Goal: Task Accomplishment & Management: Manage account settings

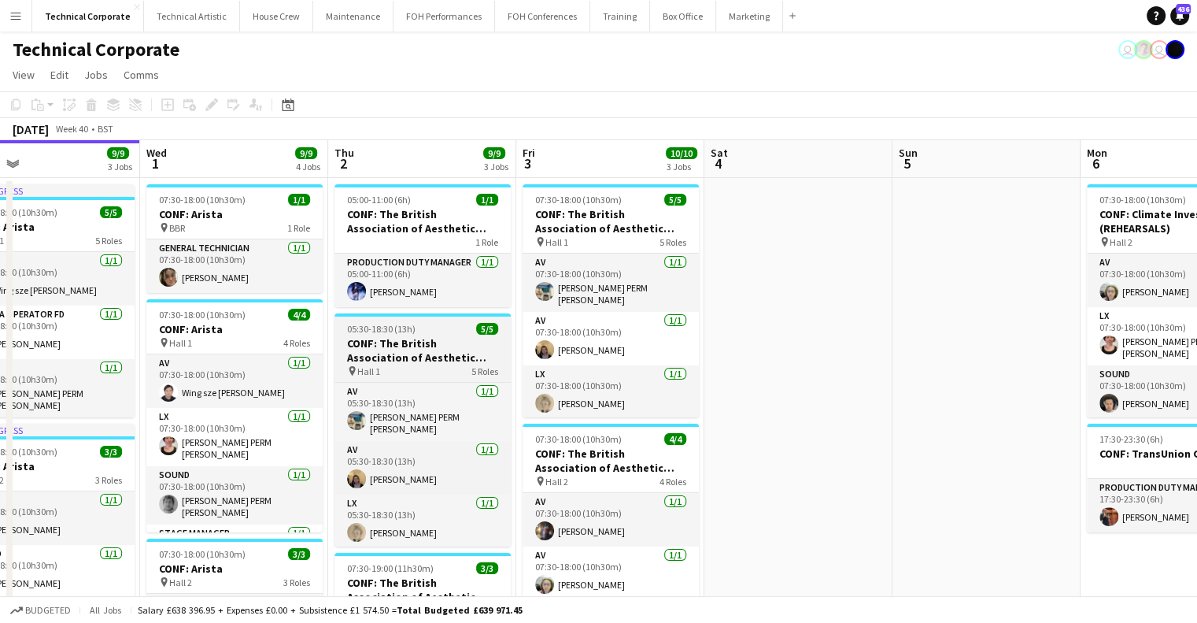
drag, startPoint x: 623, startPoint y: 360, endPoint x: 405, endPoint y: 352, distance: 218.2
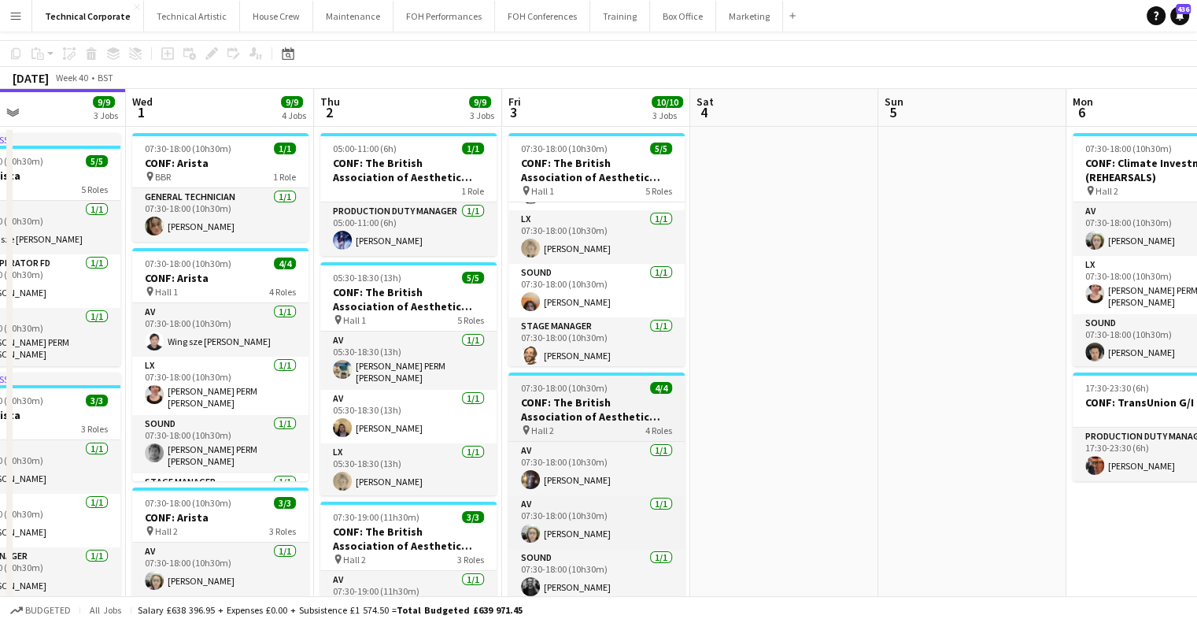
scroll to position [79, 0]
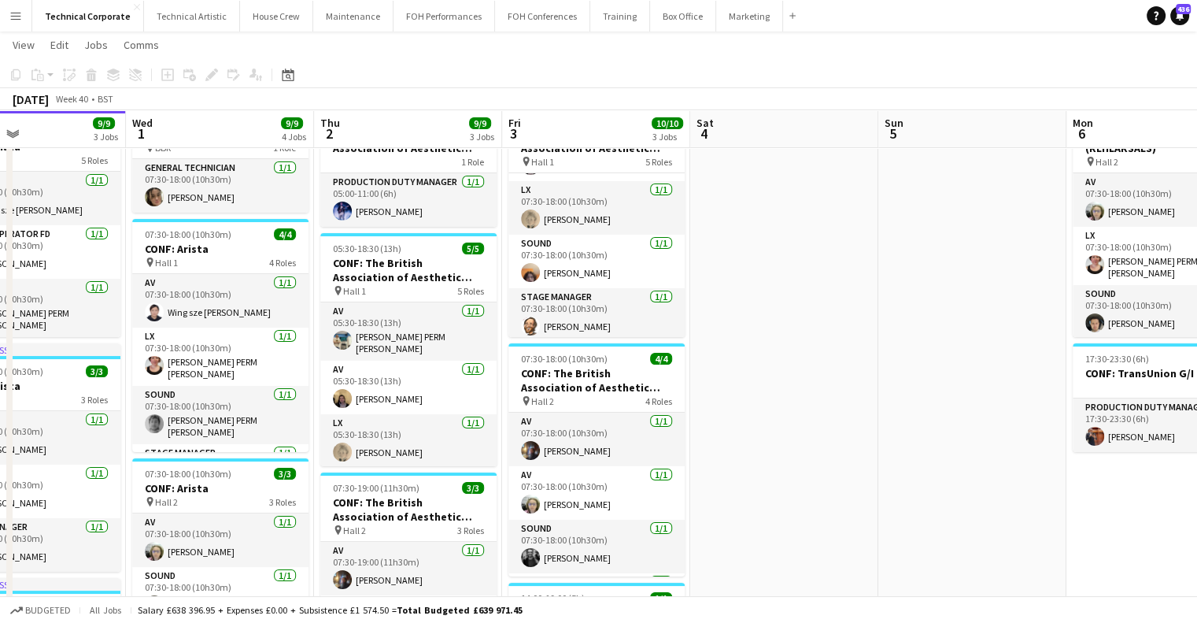
drag, startPoint x: 781, startPoint y: 370, endPoint x: 677, endPoint y: 385, distance: 105.0
click at [671, 377] on app-calendar-viewport "Sat 27 Sun 28 Mon 29 1/1 1 Job Tue 30 9/9 3 Jobs Wed 1 9/9 4 Jobs Thu 2 9/9 3 J…" at bounding box center [598, 534] width 1197 height 1103
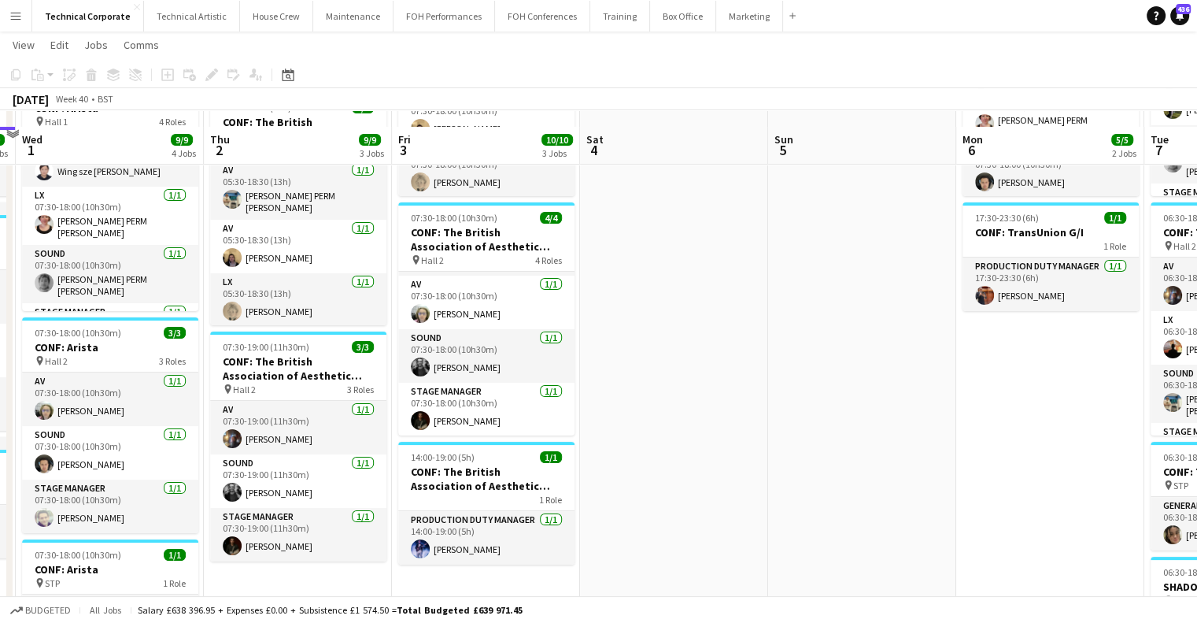
scroll to position [0, 0]
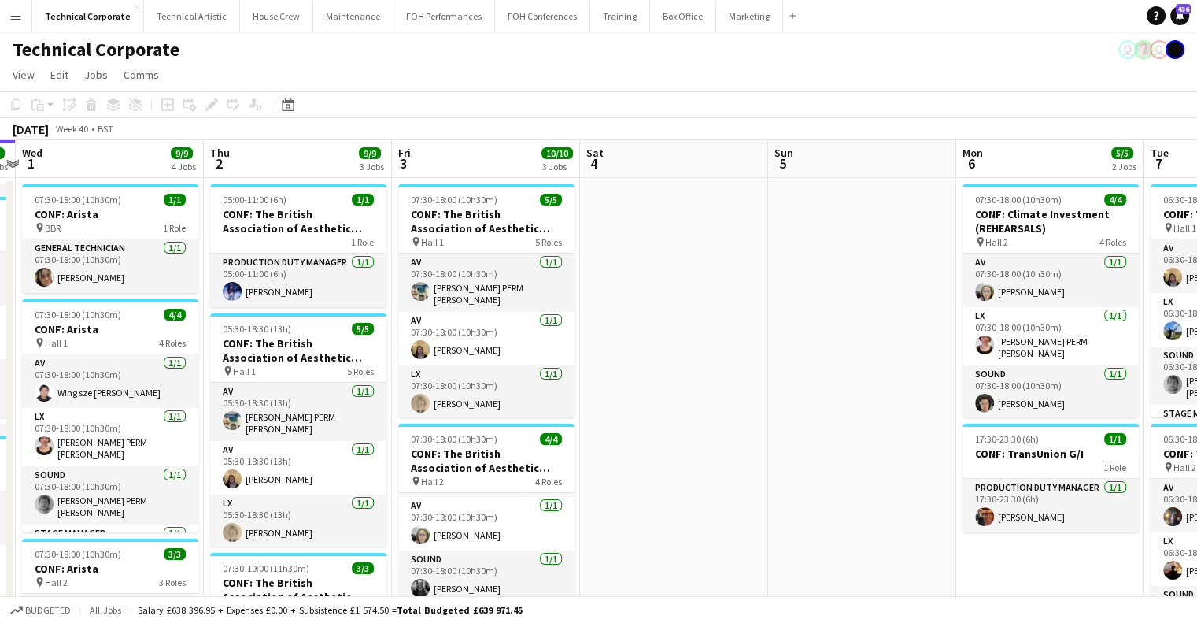
drag, startPoint x: 515, startPoint y: 304, endPoint x: 428, endPoint y: 315, distance: 88.0
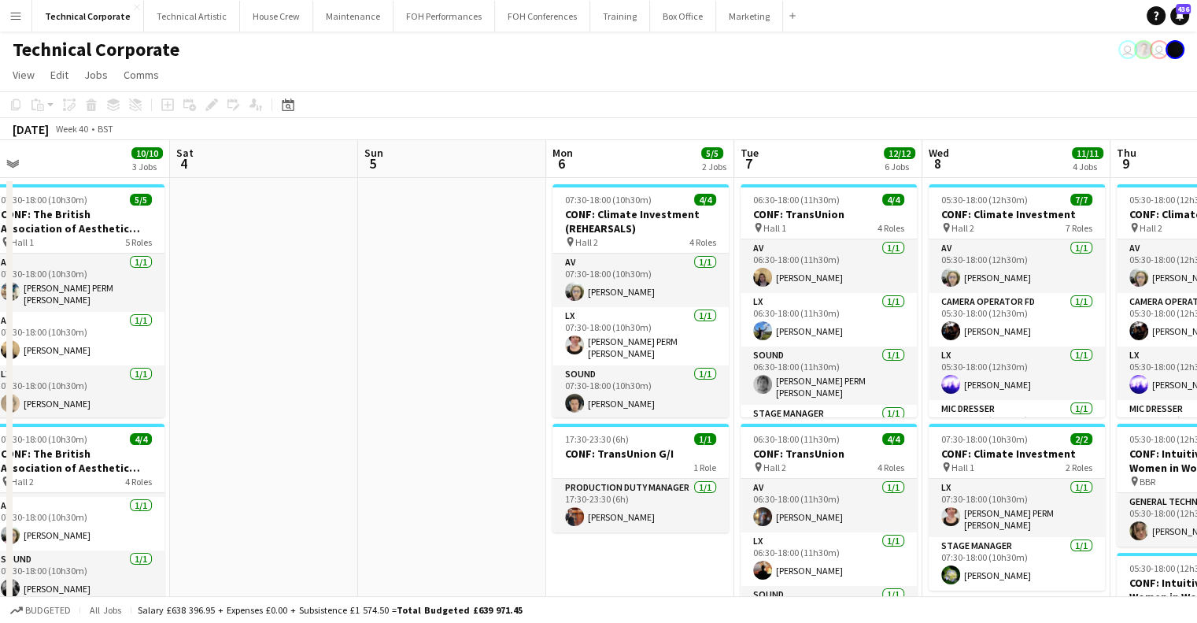
drag, startPoint x: 645, startPoint y: 315, endPoint x: 393, endPoint y: 311, distance: 252.7
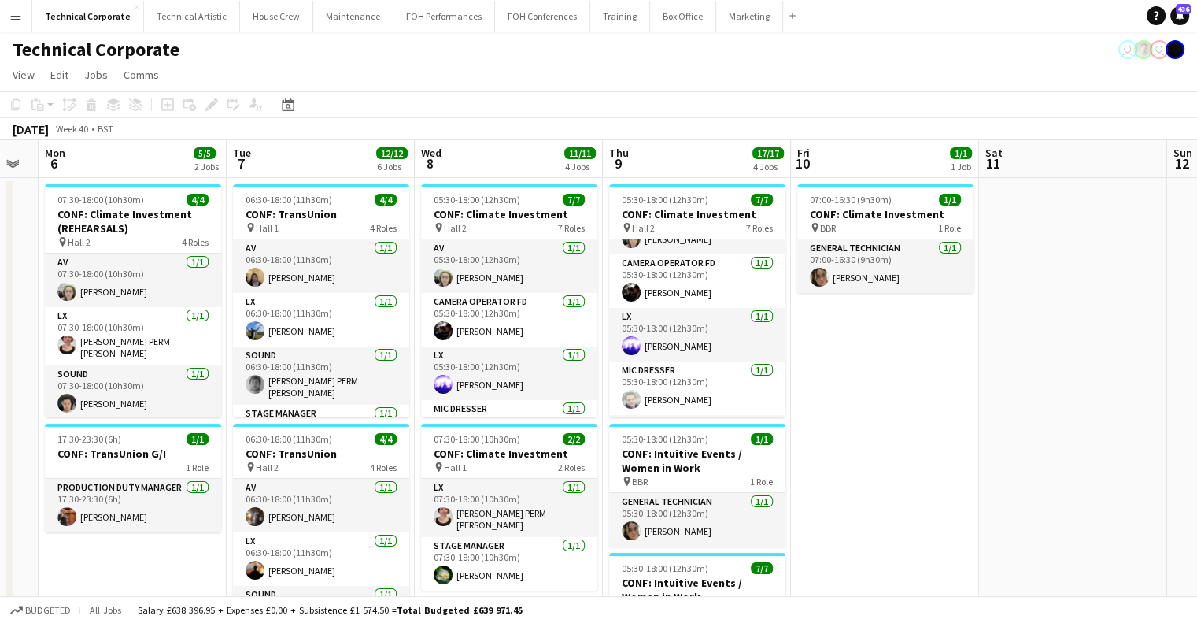
scroll to position [0, 515]
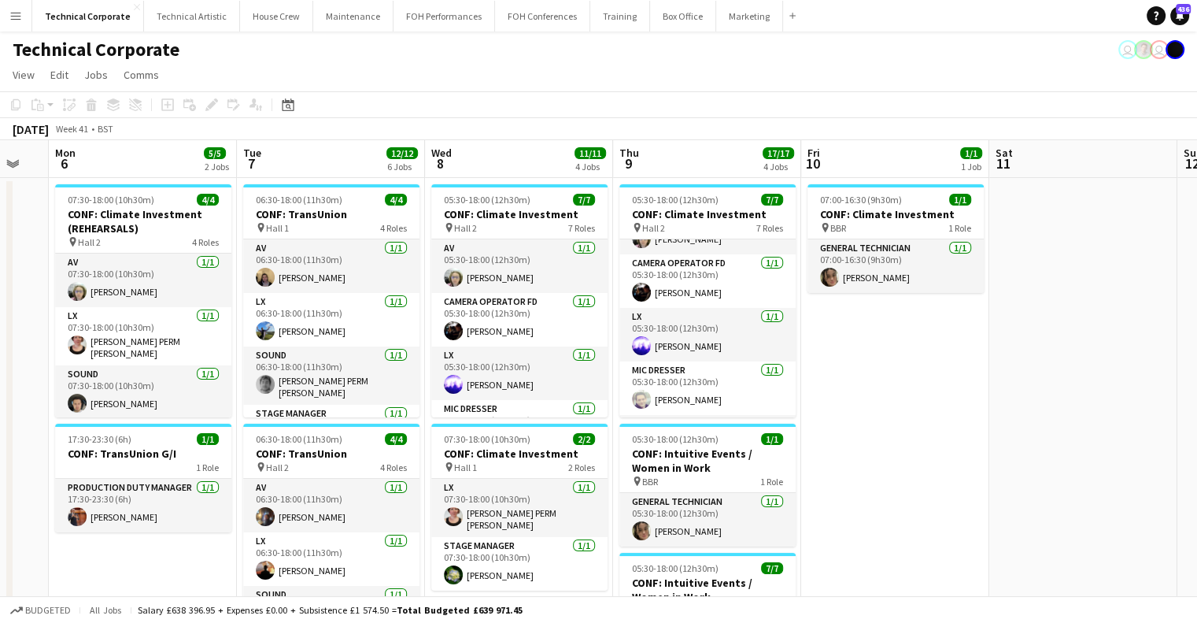
drag, startPoint x: 536, startPoint y: 301, endPoint x: 741, endPoint y: 276, distance: 206.2
